Goal: Find specific page/section: Find specific page/section

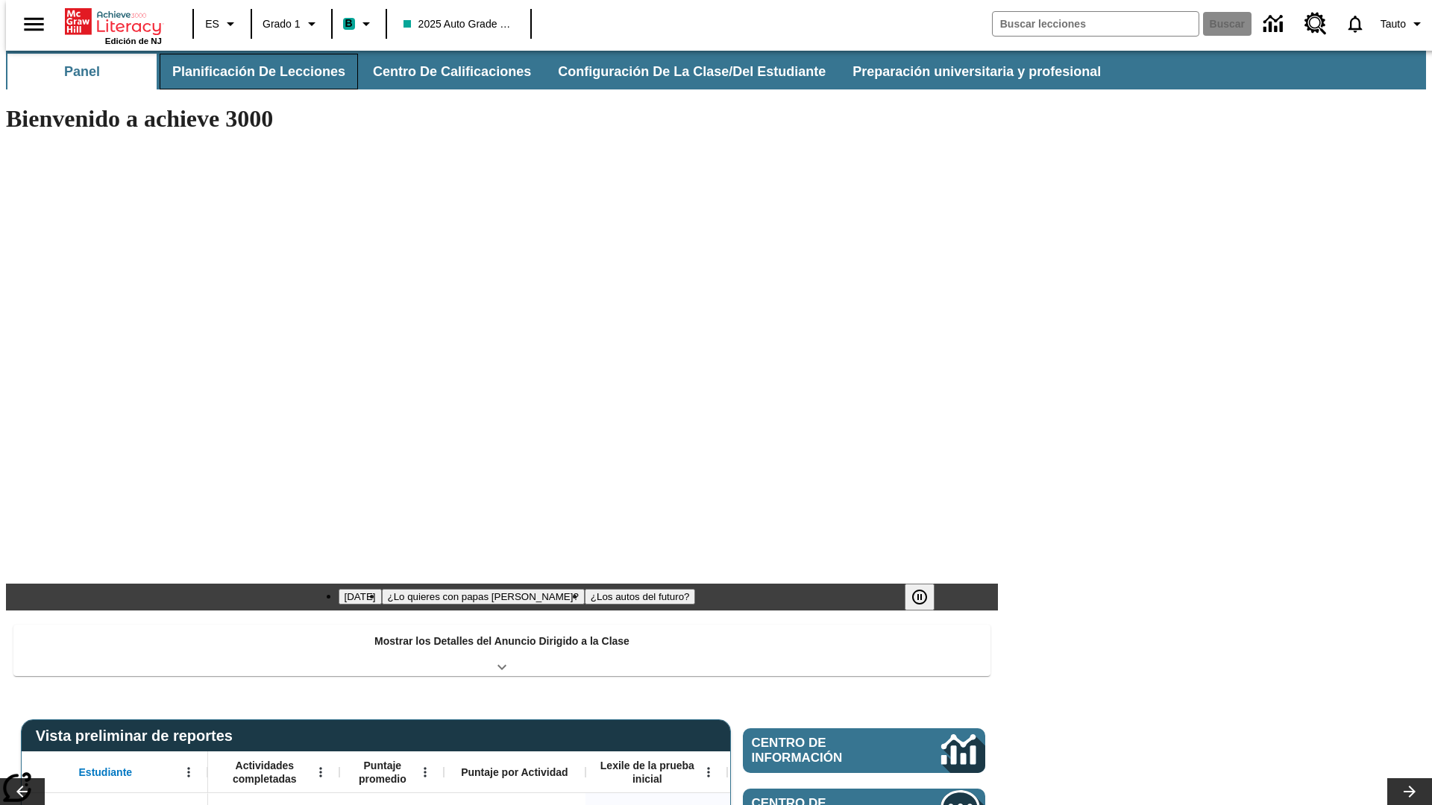
click at [250, 72] on button "Planificación de lecciones" at bounding box center [259, 72] width 198 height 36
